Goal: Consume media (video, audio): Consume media (video, audio)

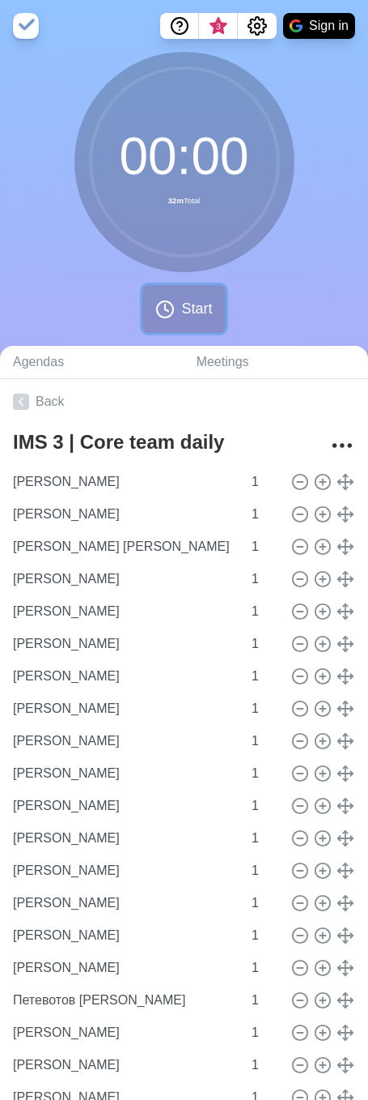
click at [190, 285] on span "Start" at bounding box center [196, 309] width 31 height 22
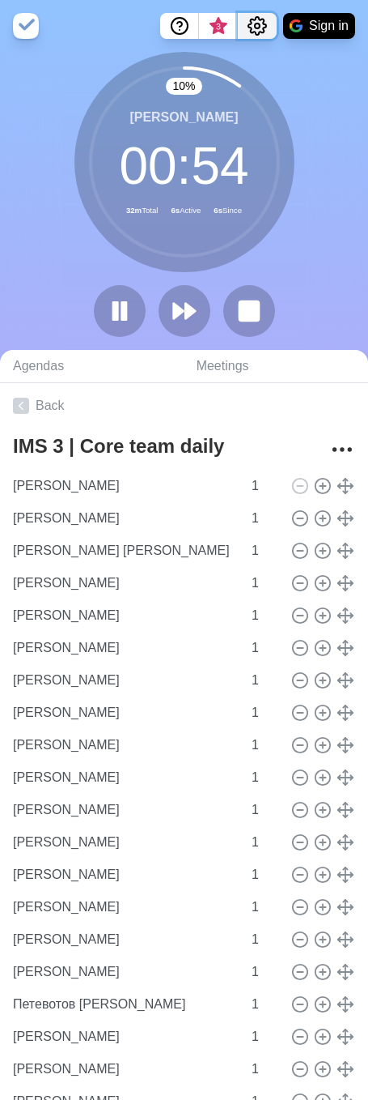
click at [253, 23] on icon "Settings" at bounding box center [257, 25] width 19 height 19
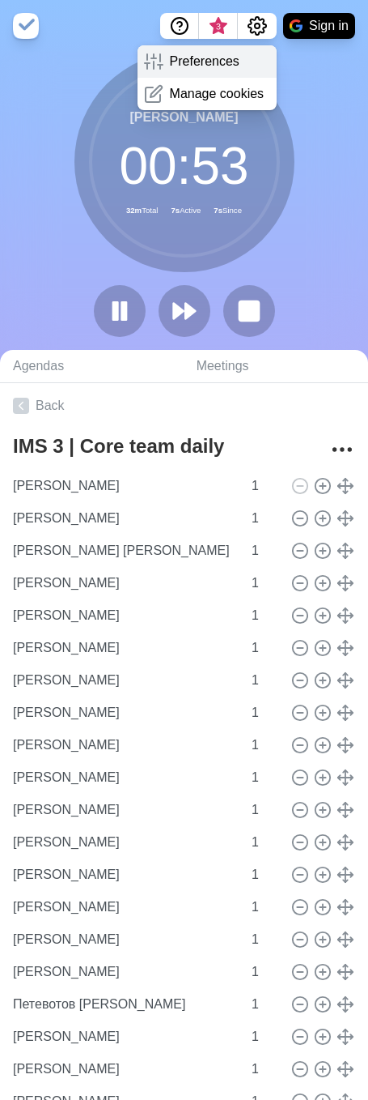
click at [228, 63] on p "Preferences" at bounding box center [205, 61] width 70 height 19
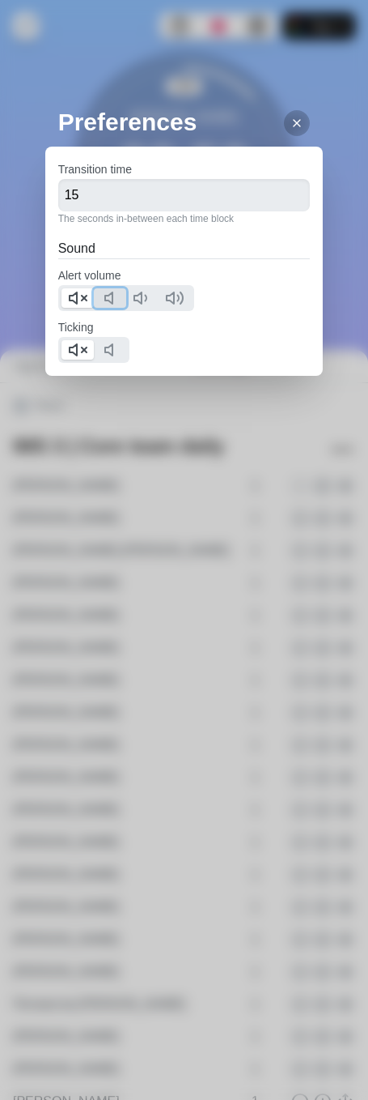
click at [99, 285] on button at bounding box center [110, 297] width 32 height 19
click at [77, 285] on polygon at bounding box center [73, 297] width 7 height 11
drag, startPoint x: 113, startPoint y: 356, endPoint x: 100, endPoint y: 358, distance: 13.1
click at [113, 285] on icon at bounding box center [113, 349] width 19 height 19
click at [87, 285] on button at bounding box center [78, 349] width 32 height 19
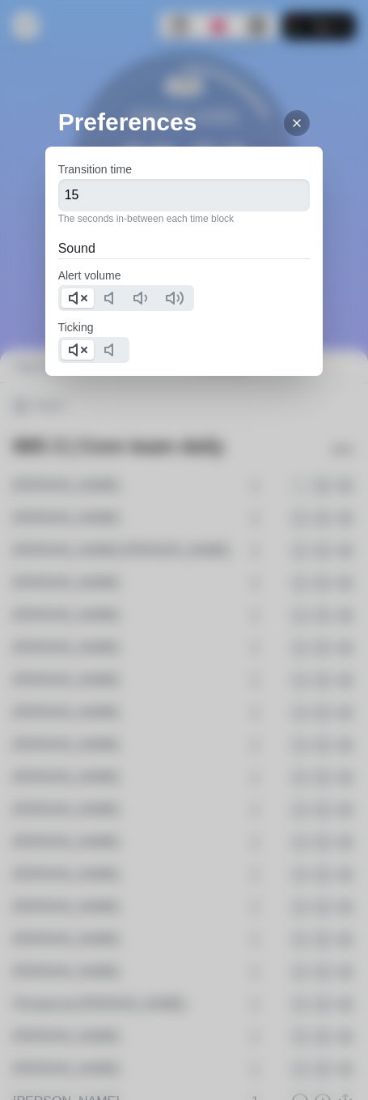
click at [289, 114] on div at bounding box center [297, 123] width 26 height 26
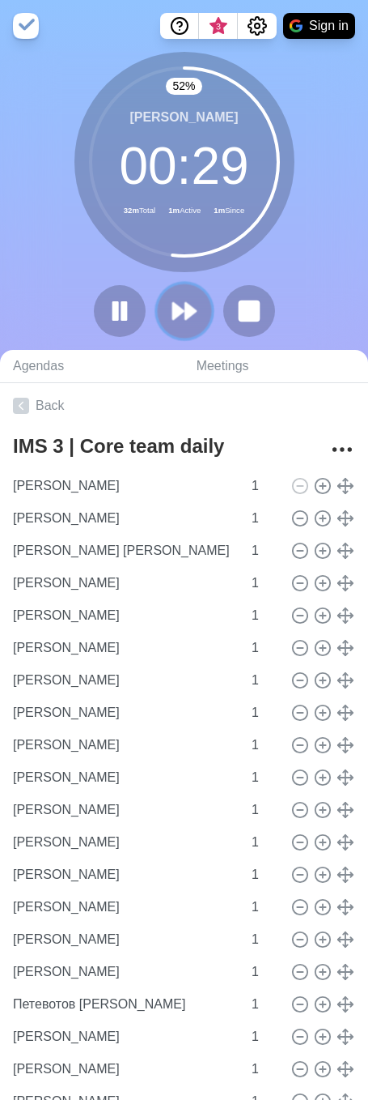
click at [180, 285] on icon at bounding box center [185, 311] width 28 height 28
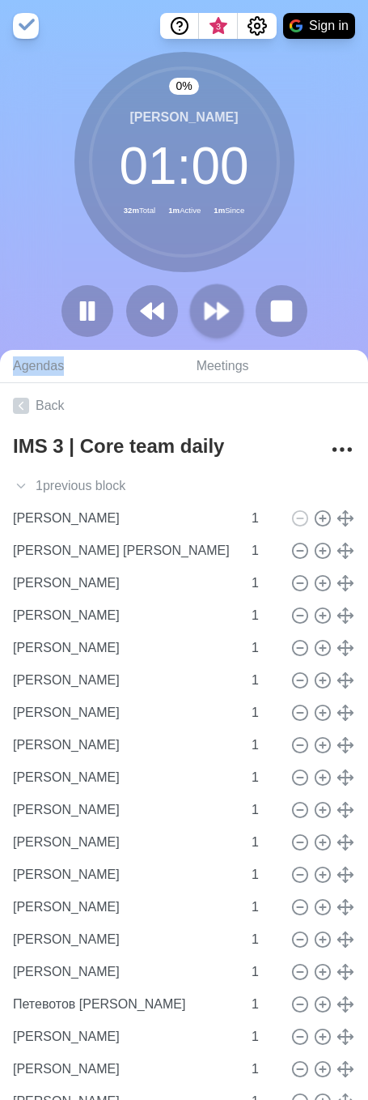
click at [180, 285] on div at bounding box center [184, 311] width 259 height 52
click at [207, 285] on polygon at bounding box center [211, 311] width 11 height 16
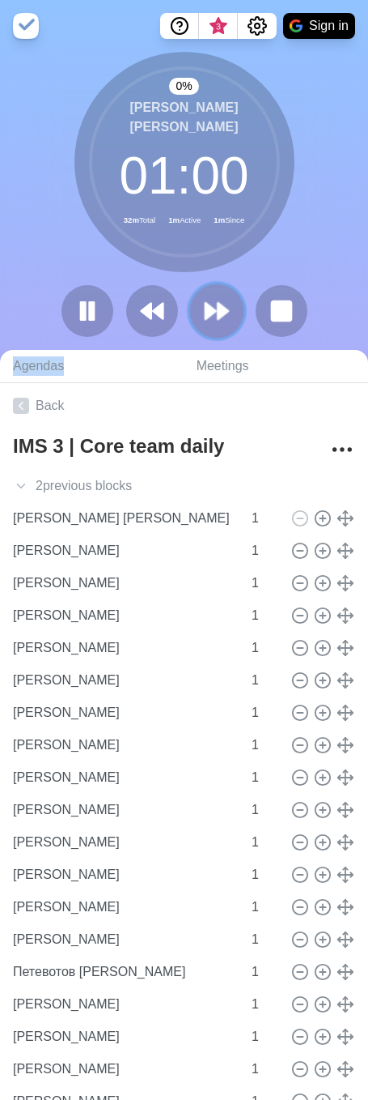
click at [214, 285] on polygon at bounding box center [211, 311] width 11 height 16
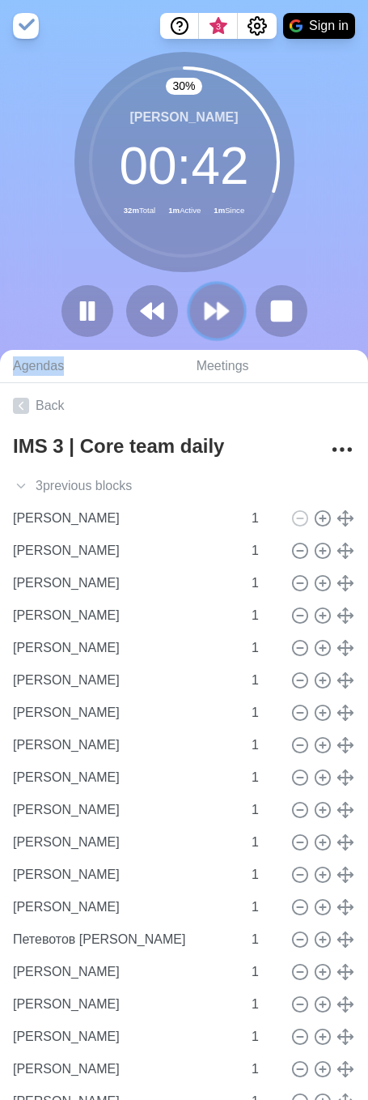
click at [215, 285] on polygon at bounding box center [211, 311] width 11 height 16
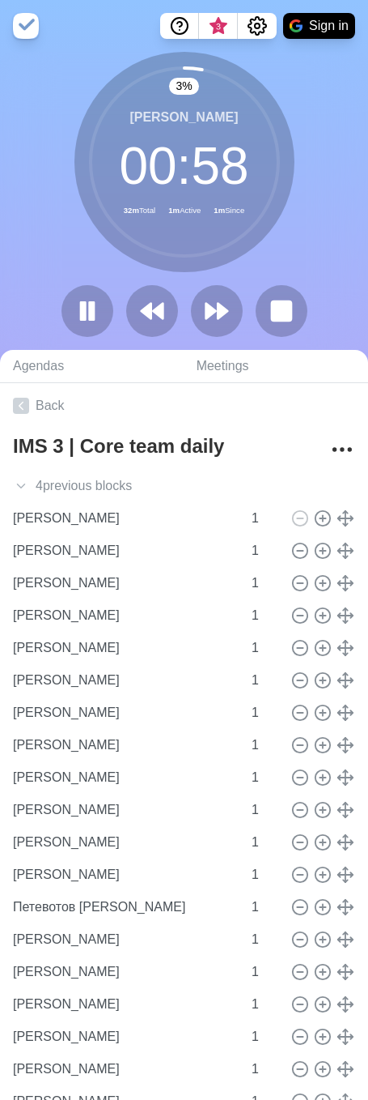
click at [343, 285] on div "3 % Виноградов Сергей 00 : 58 32m Total 1m Active 1m Since" at bounding box center [184, 201] width 368 height 298
click at [221, 285] on polygon at bounding box center [223, 311] width 11 height 16
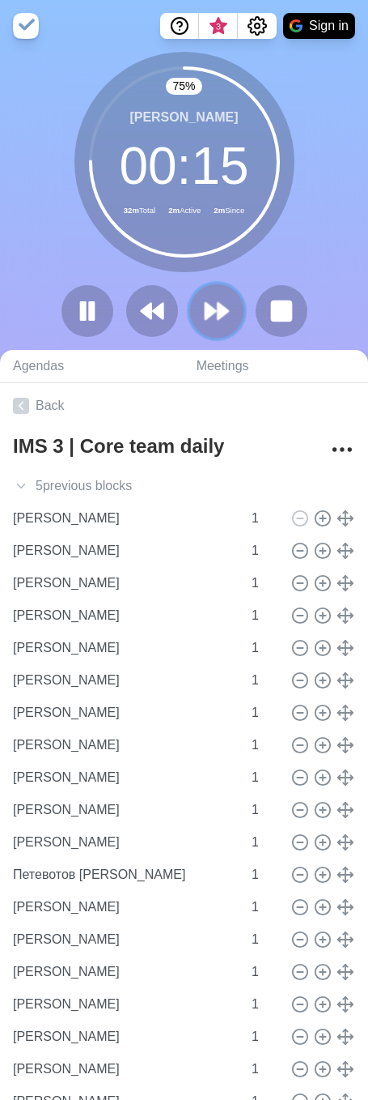
click at [215, 285] on icon at bounding box center [217, 311] width 28 height 28
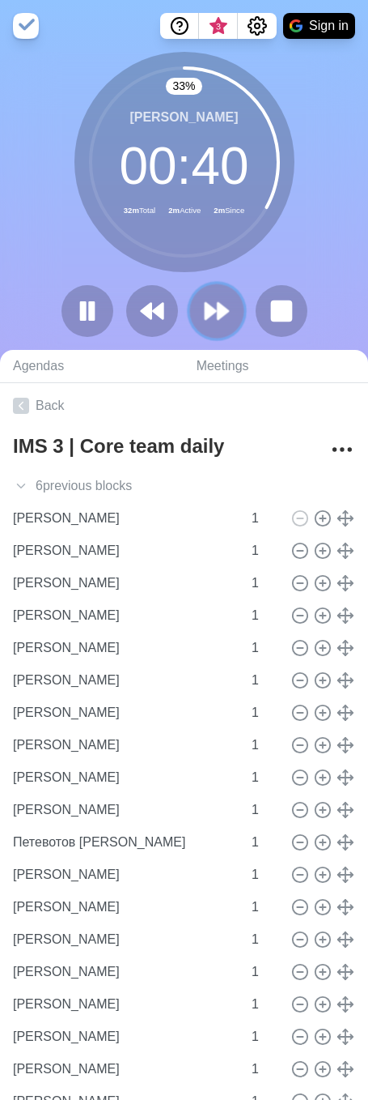
click at [207, 285] on polygon at bounding box center [211, 311] width 11 height 16
click at [232, 285] on button at bounding box center [217, 310] width 54 height 54
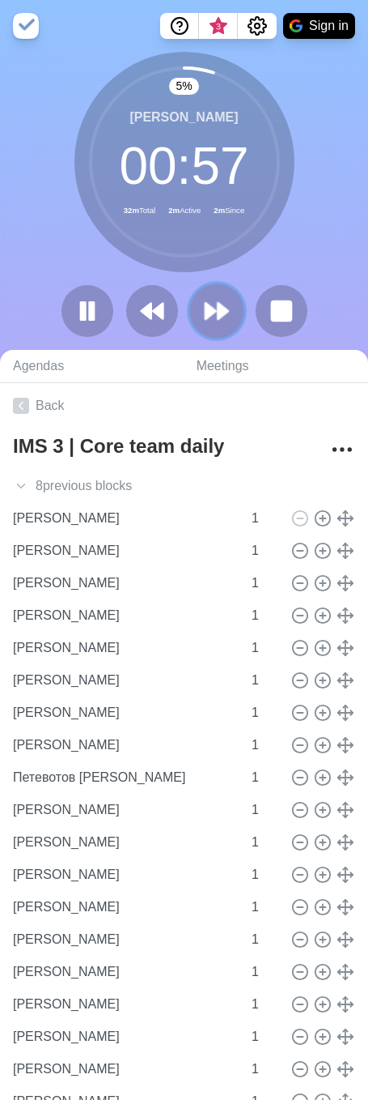
click at [226, 285] on polygon at bounding box center [223, 311] width 11 height 16
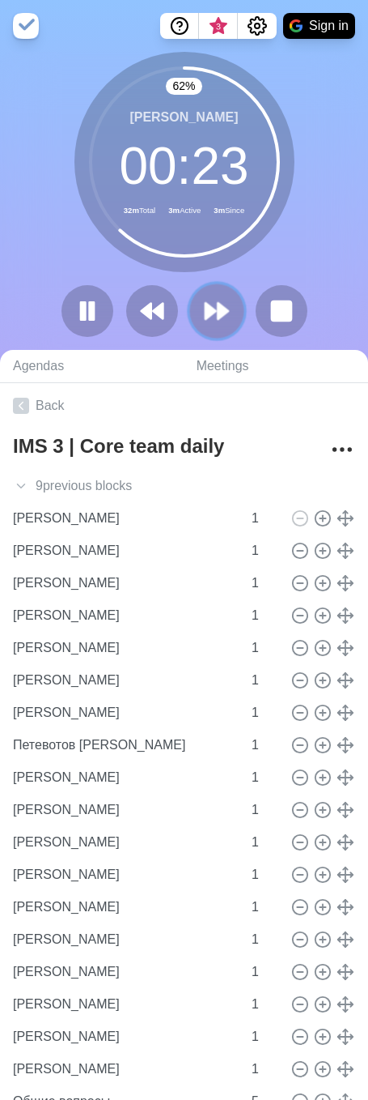
click at [216, 285] on polygon at bounding box center [211, 311] width 11 height 16
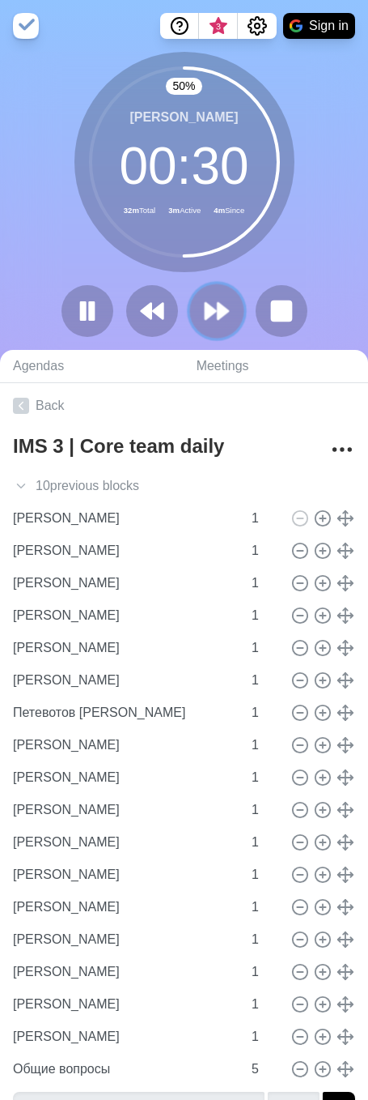
click at [223, 285] on polygon at bounding box center [223, 311] width 11 height 16
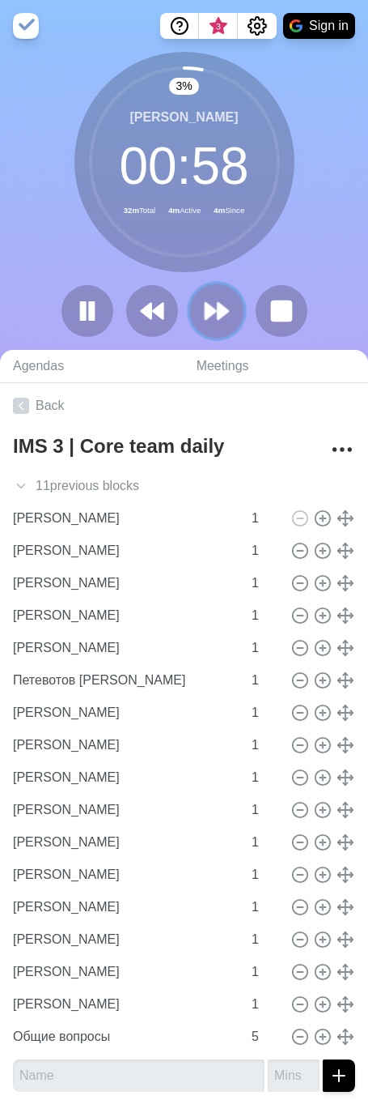
click at [219, 285] on polygon at bounding box center [223, 311] width 11 height 16
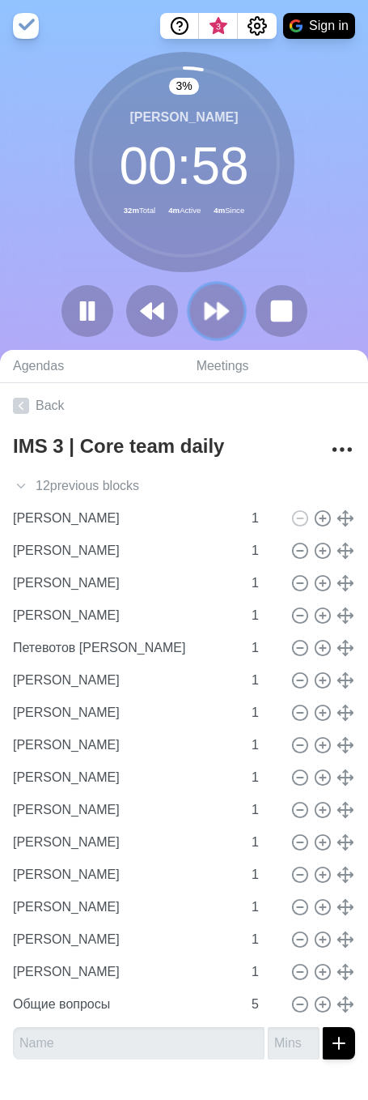
click at [219, 285] on polygon at bounding box center [223, 311] width 11 height 16
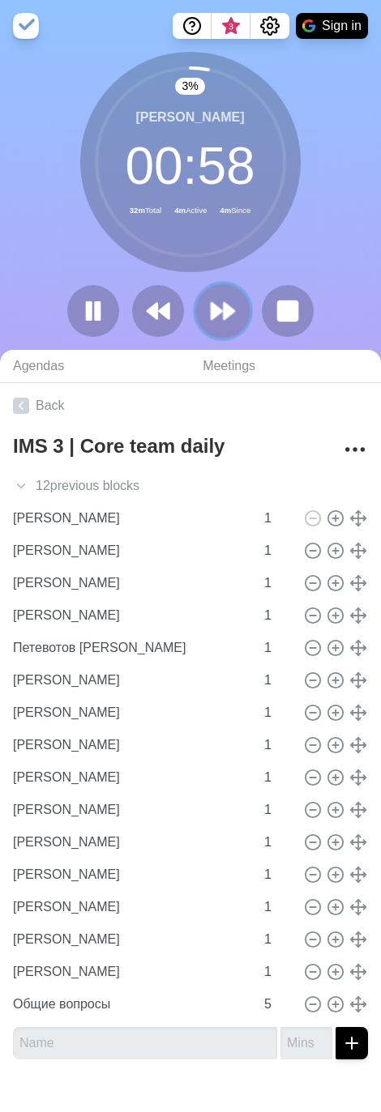
click at [224, 285] on polygon at bounding box center [229, 311] width 11 height 16
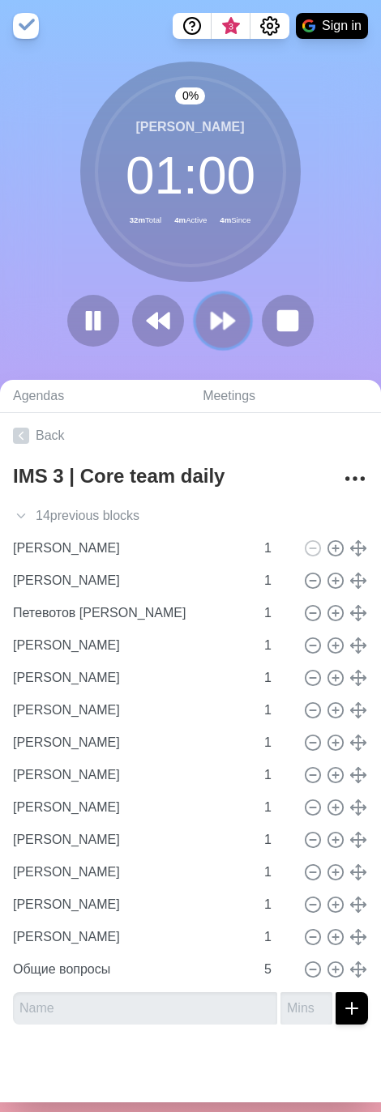
click at [219, 285] on icon at bounding box center [223, 321] width 28 height 28
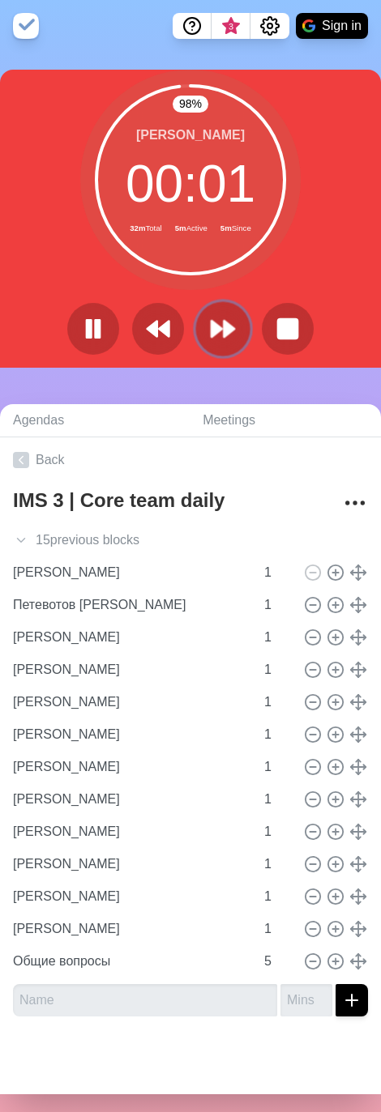
click at [215, 285] on icon at bounding box center [223, 329] width 28 height 28
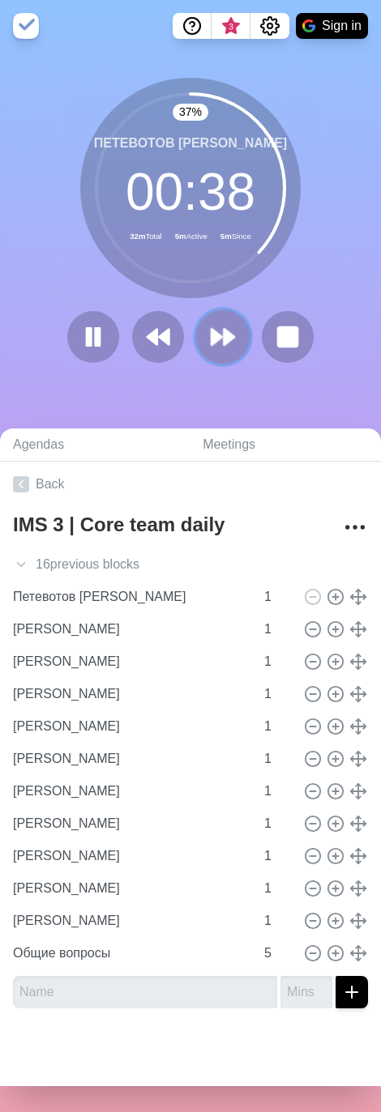
click at [213, 285] on polygon at bounding box center [216, 337] width 11 height 16
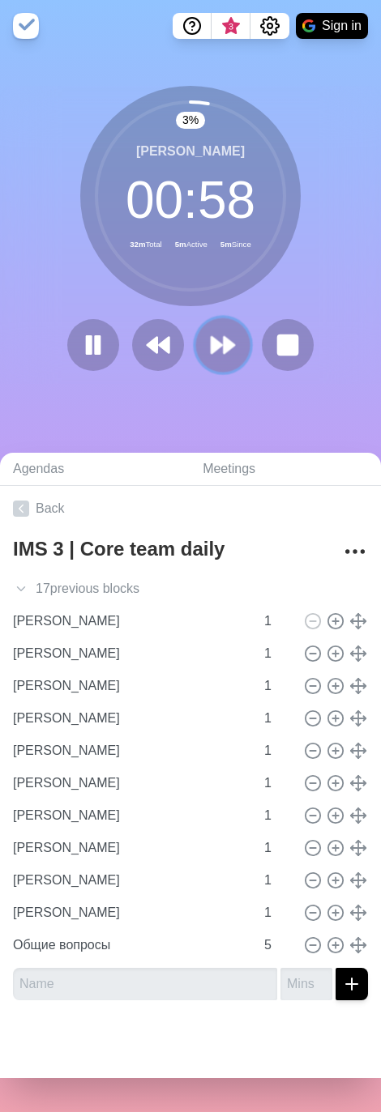
click at [213, 285] on icon at bounding box center [223, 345] width 28 height 28
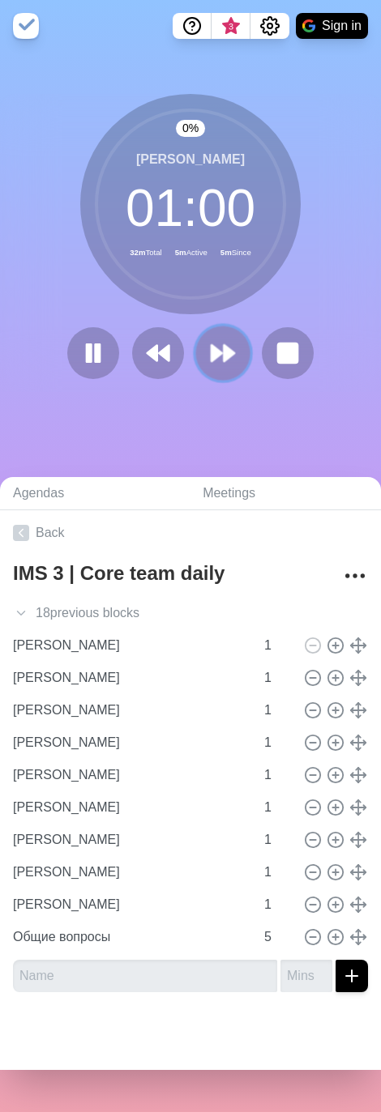
click at [213, 285] on button at bounding box center [222, 353] width 54 height 54
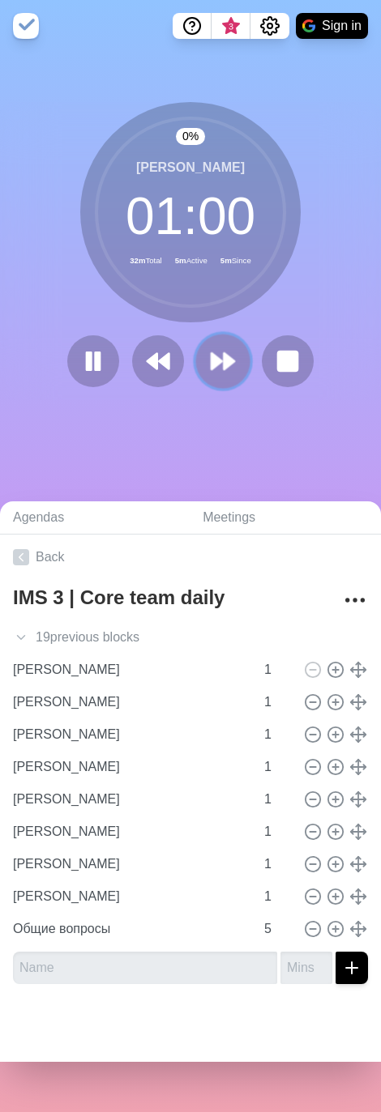
click at [213, 285] on button at bounding box center [222, 361] width 54 height 54
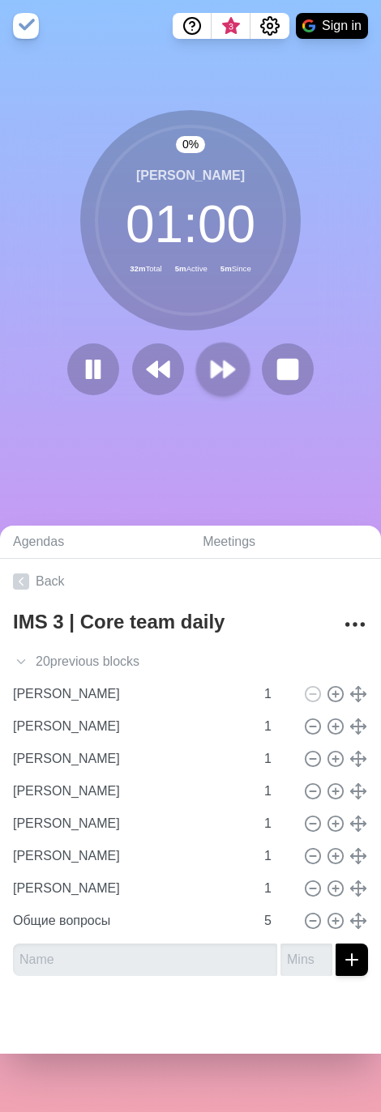
click at [213, 285] on div "0 % Таланов Антон 01 : 00 32m Total 5m Active 5m Since" at bounding box center [190, 259] width 381 height 298
click at [224, 285] on polygon at bounding box center [229, 369] width 11 height 16
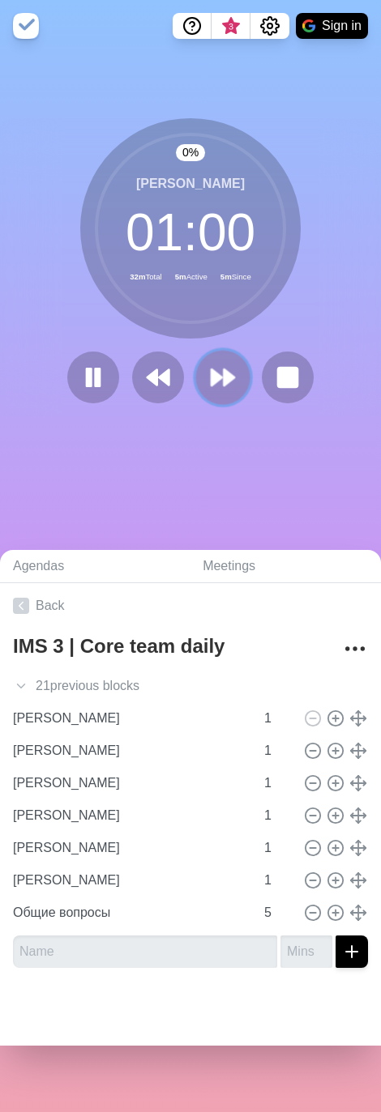
click at [220, 285] on icon at bounding box center [223, 378] width 28 height 28
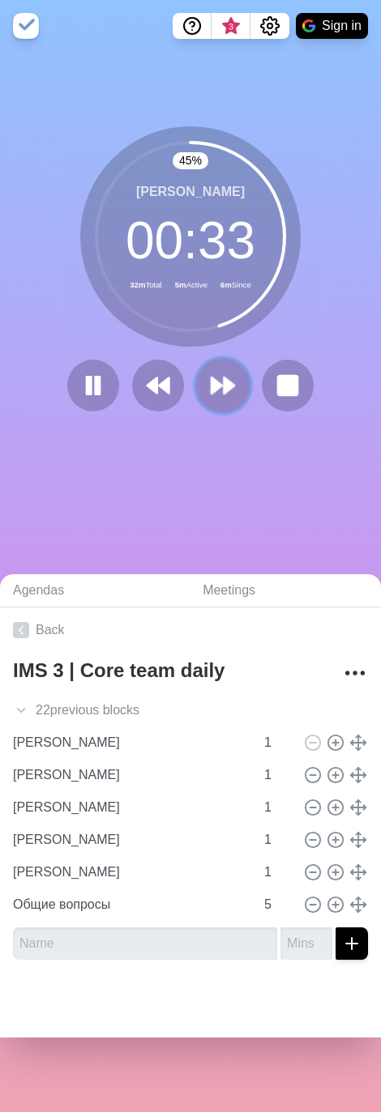
click at [211, 285] on polygon at bounding box center [216, 385] width 11 height 16
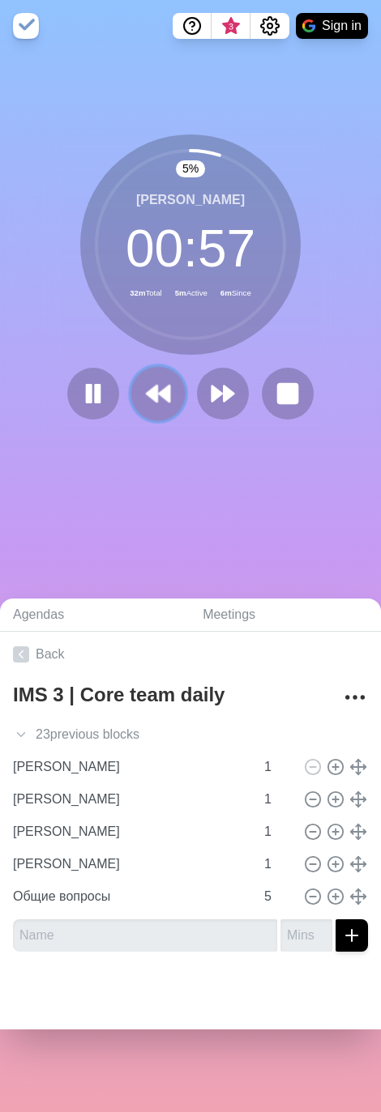
click at [158, 285] on button at bounding box center [157, 394] width 54 height 54
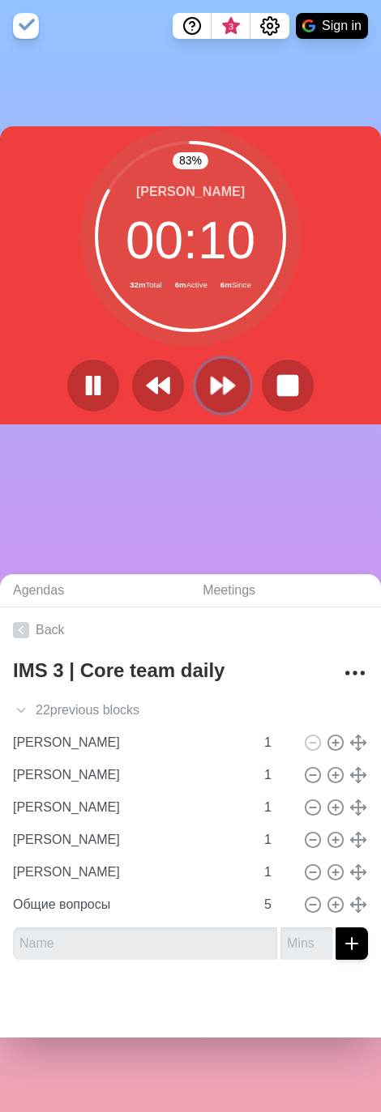
click at [224, 285] on polygon at bounding box center [229, 385] width 11 height 16
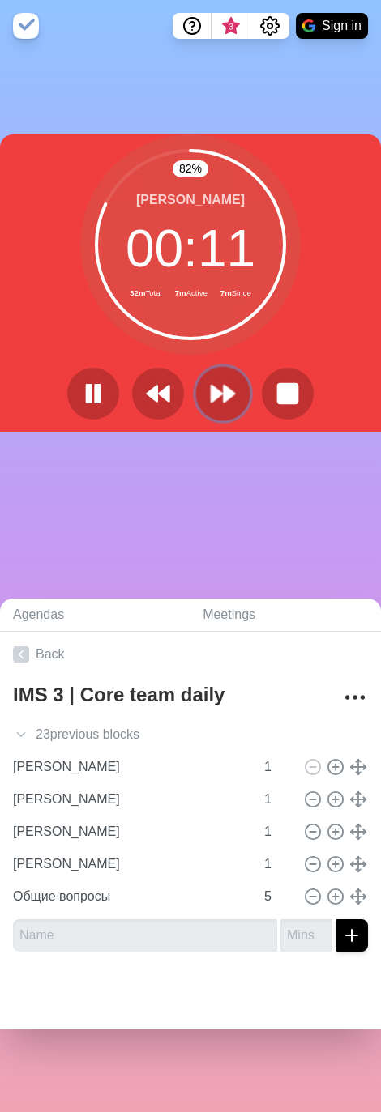
click at [211, 285] on polygon at bounding box center [216, 393] width 11 height 16
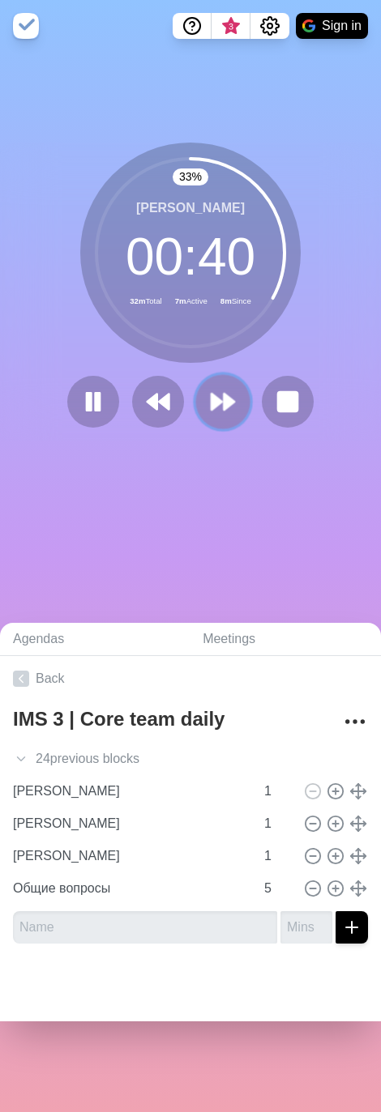
click at [209, 285] on icon at bounding box center [223, 402] width 28 height 28
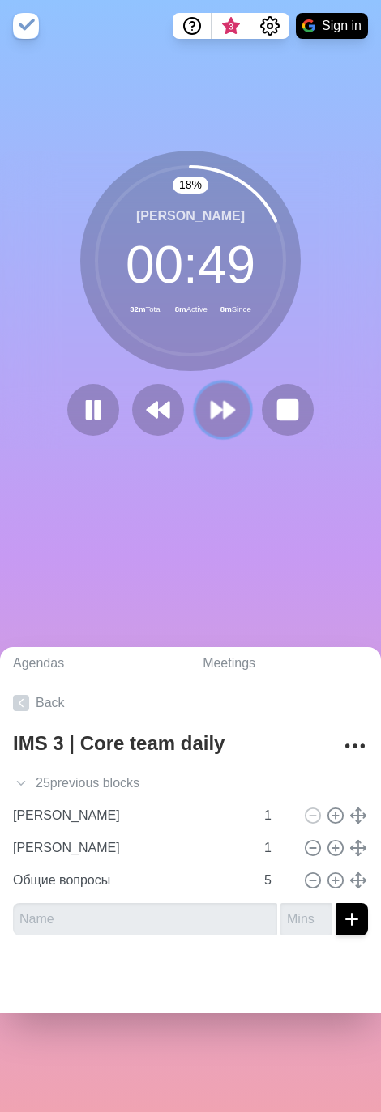
click at [211, 285] on icon at bounding box center [223, 410] width 28 height 28
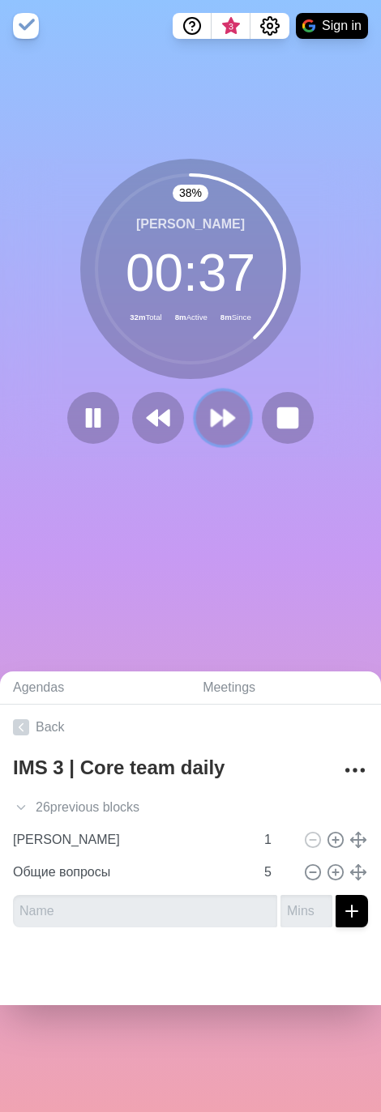
click at [230, 285] on button at bounding box center [222, 418] width 54 height 54
